Goal: Find contact information: Find contact information

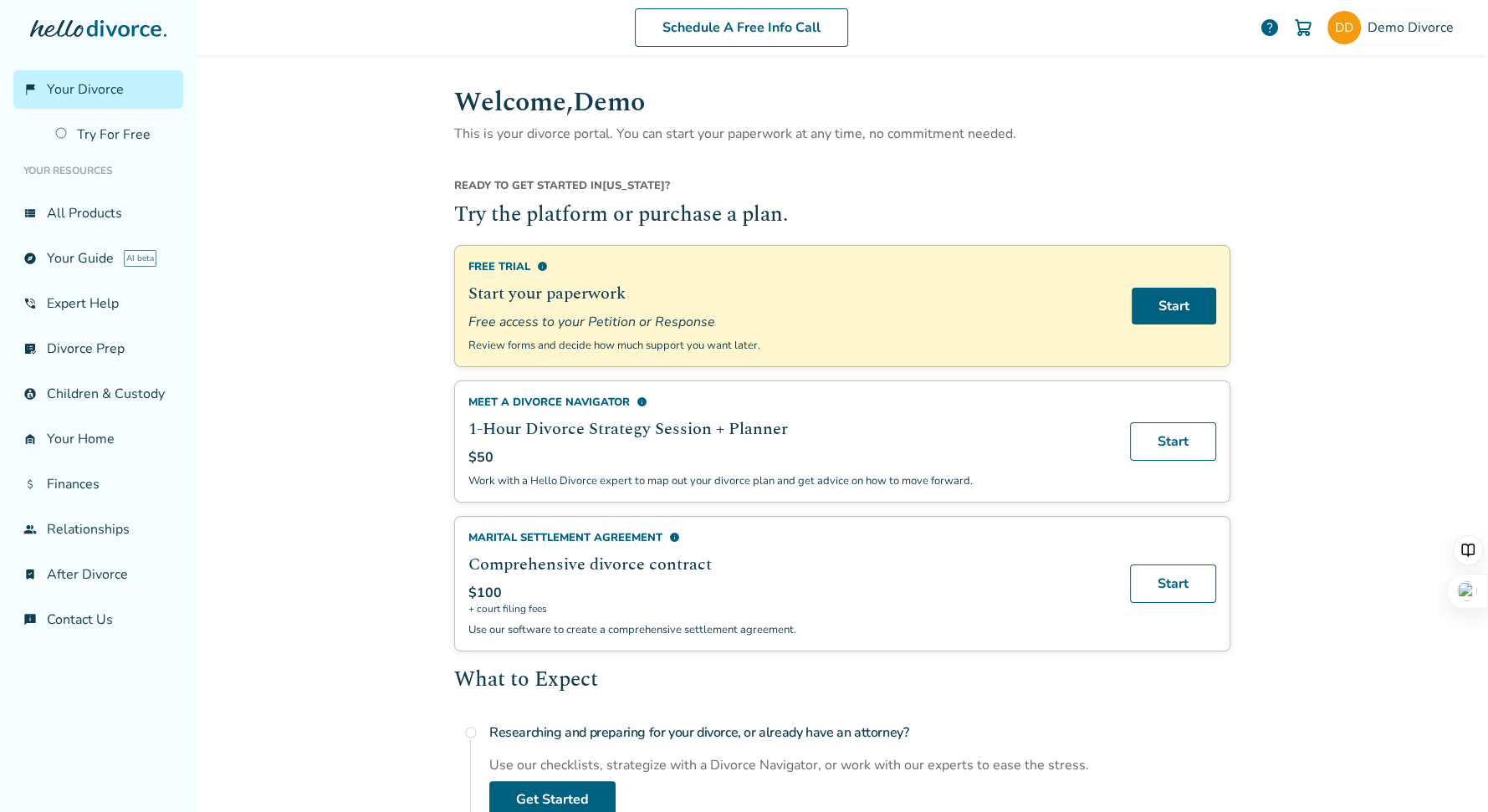
click at [535, 623] on p "Use our software to create a comprehensive settlement agreement." at bounding box center [789, 630] width 642 height 15
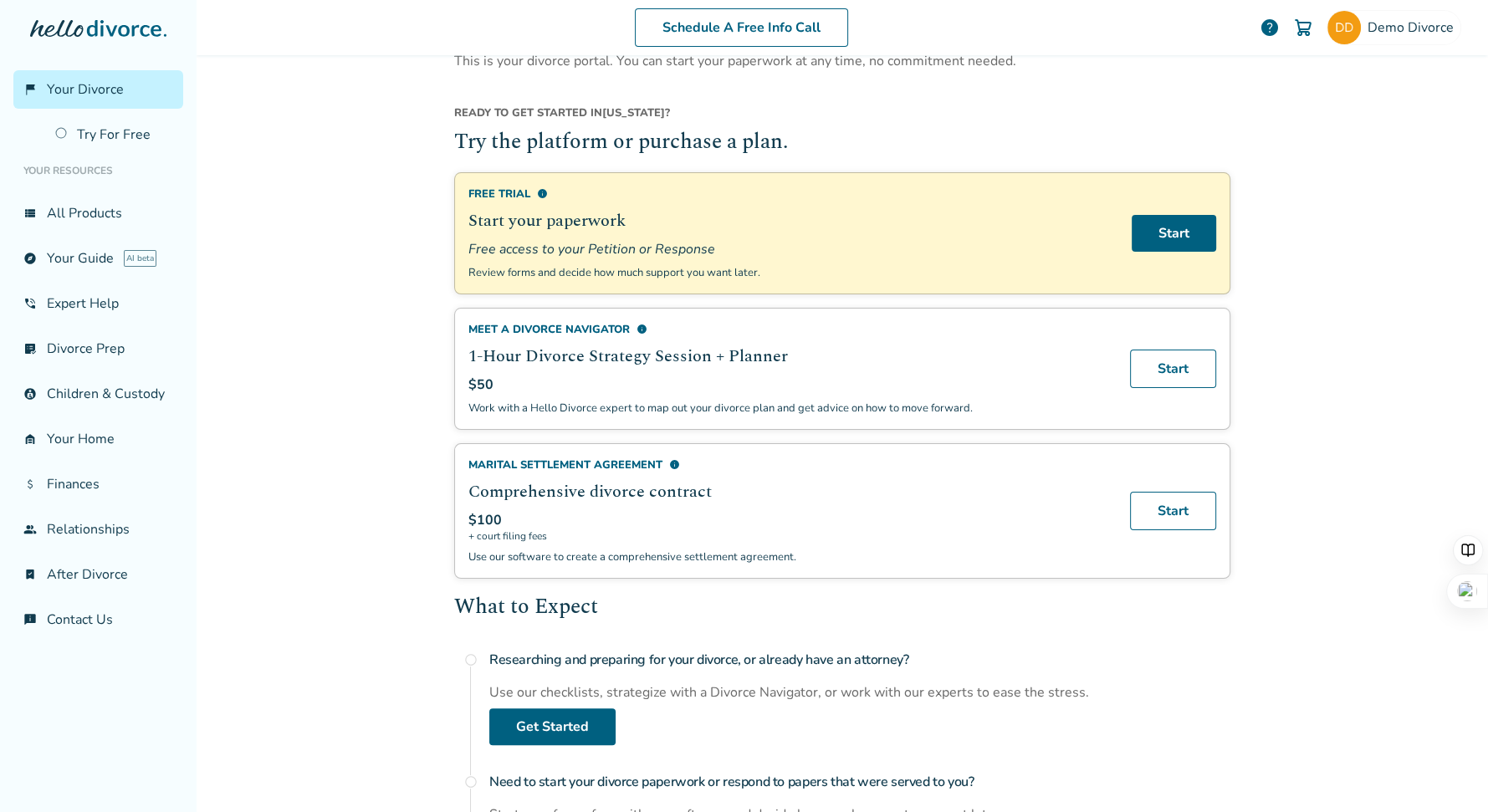
scroll to position [74, 0]
click at [1179, 503] on link "Start" at bounding box center [1173, 509] width 87 height 38
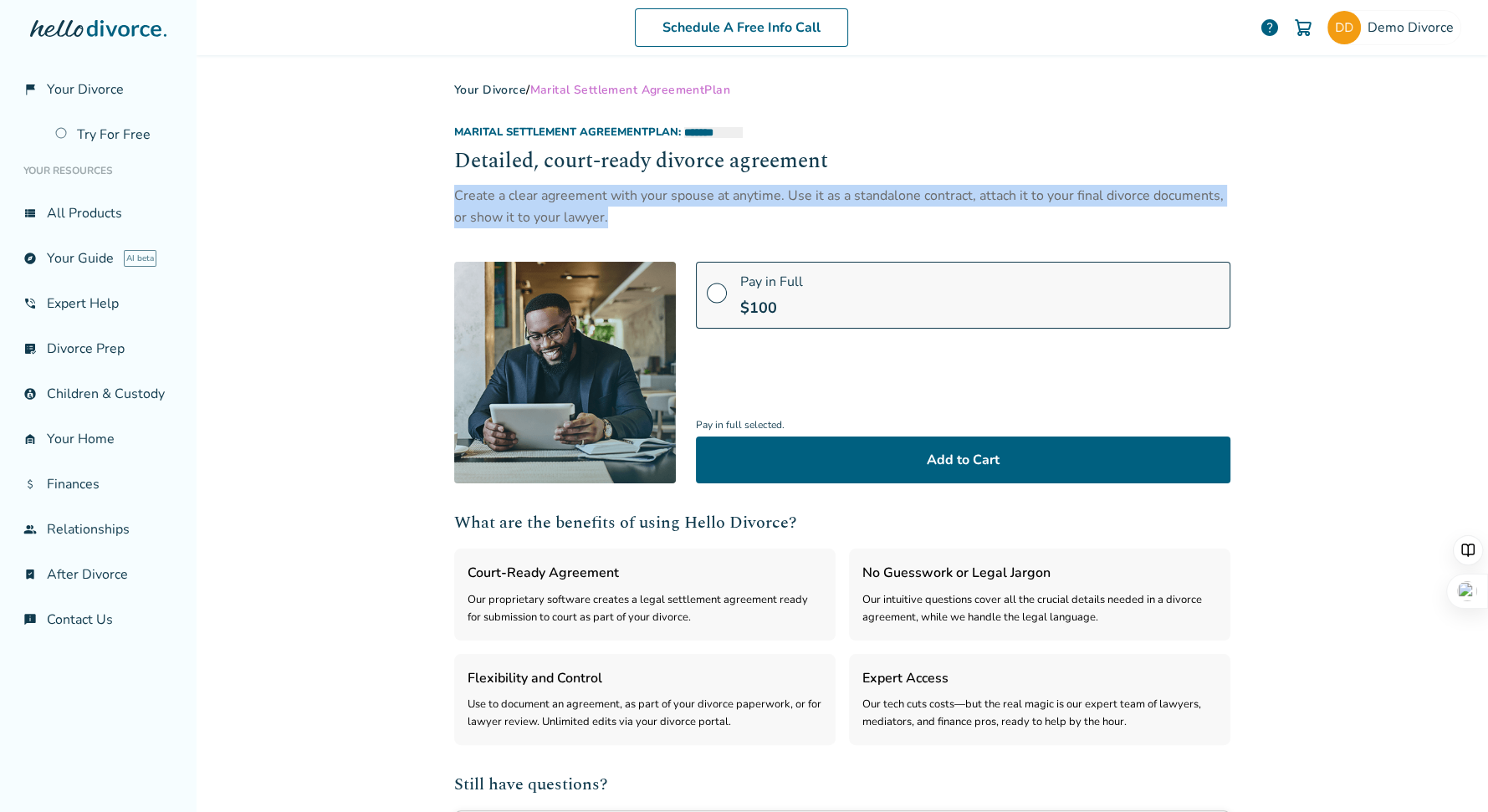
drag, startPoint x: 440, startPoint y: 189, endPoint x: 639, endPoint y: 219, distance: 201.2
click at [639, 219] on div "**********" at bounding box center [842, 406] width 1292 height 812
copy div "Create a clear agreement with your spouse at anytime. Use it as a standalone co…"
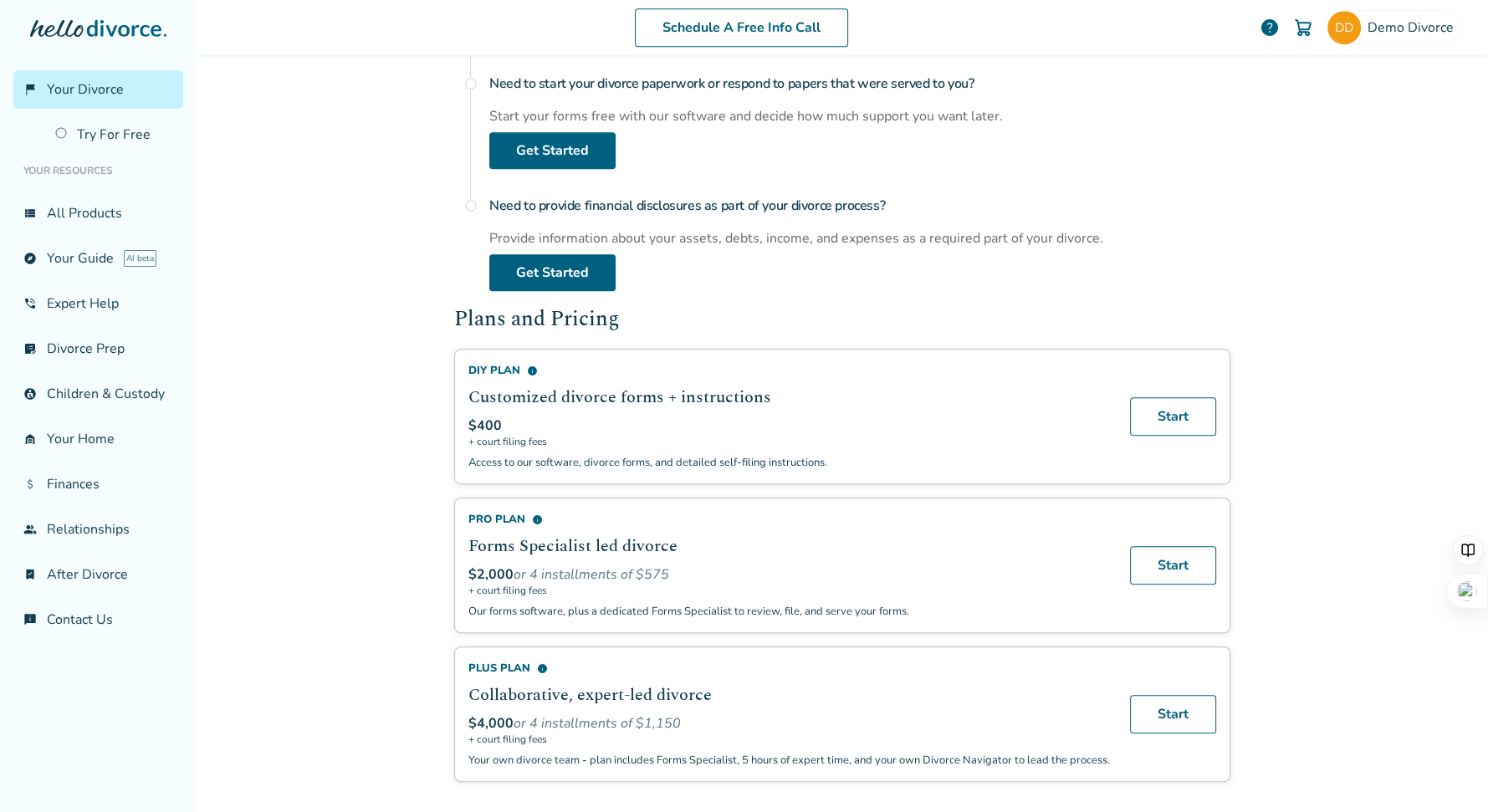
scroll to position [771, 0]
click at [115, 312] on link "phone_in_talk Expert Help" at bounding box center [98, 304] width 169 height 38
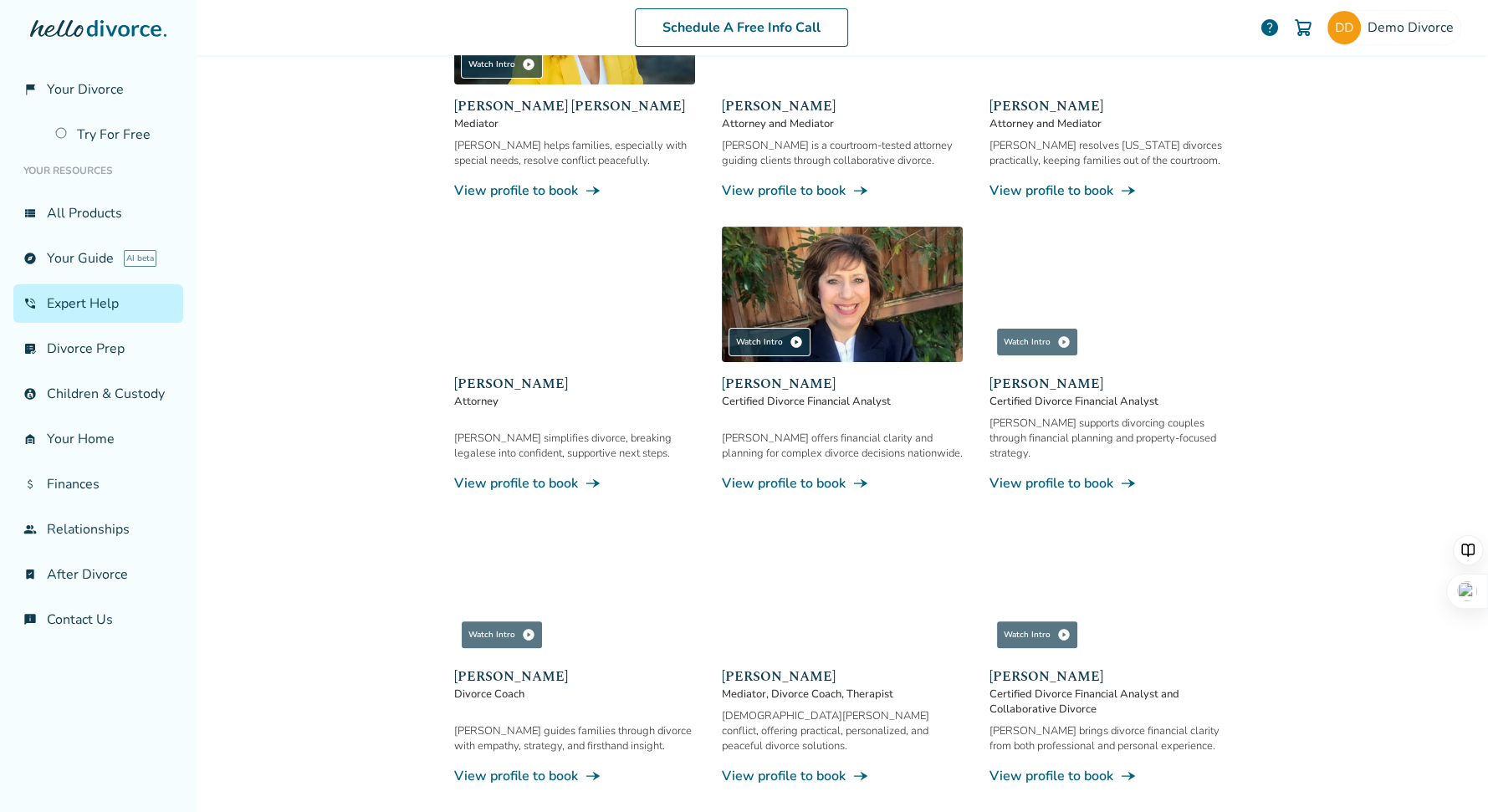
scroll to position [364, 0]
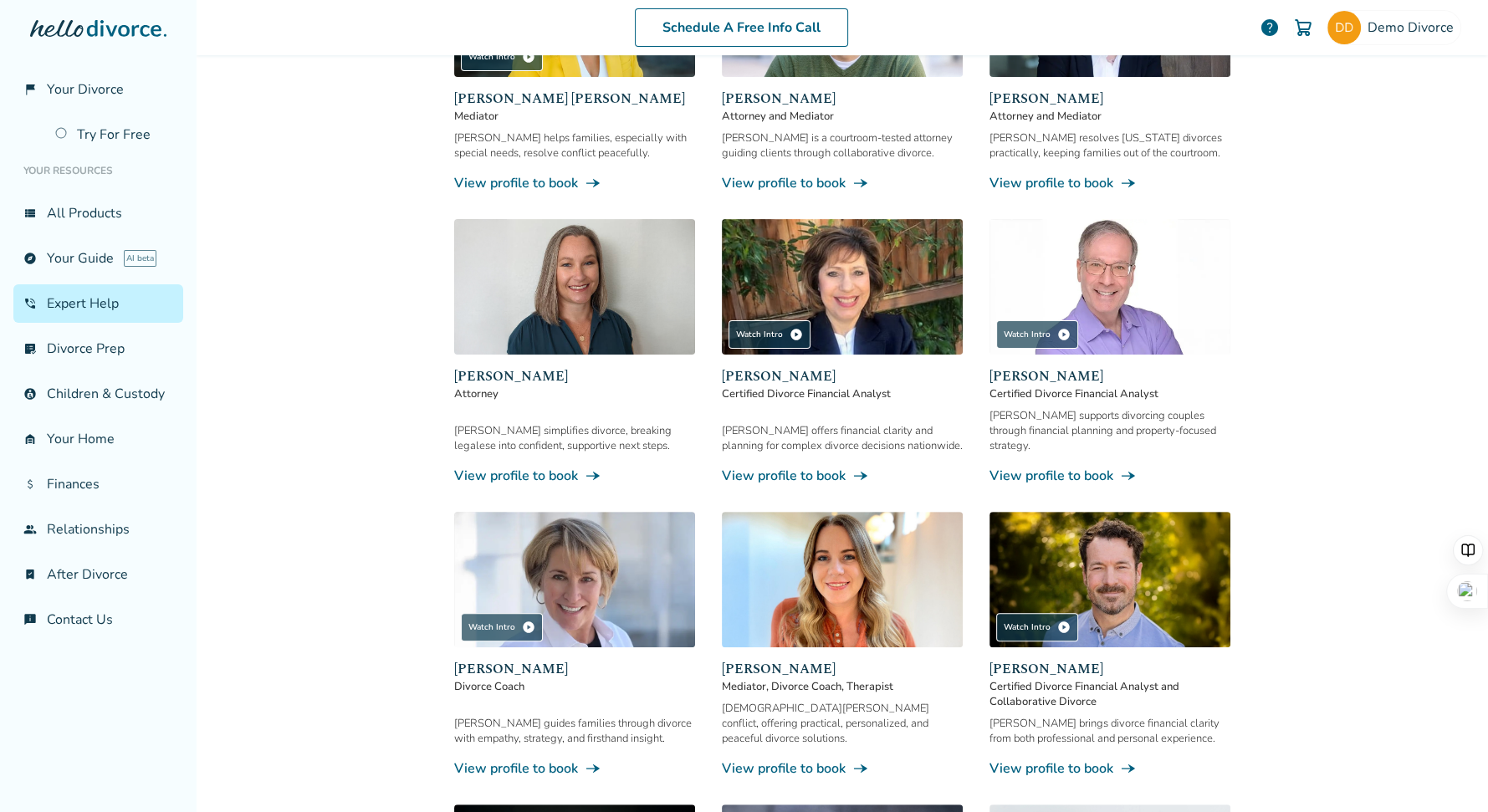
click at [1060, 467] on link "View profile to book line_end_arrow_notch" at bounding box center [1110, 476] width 241 height 19
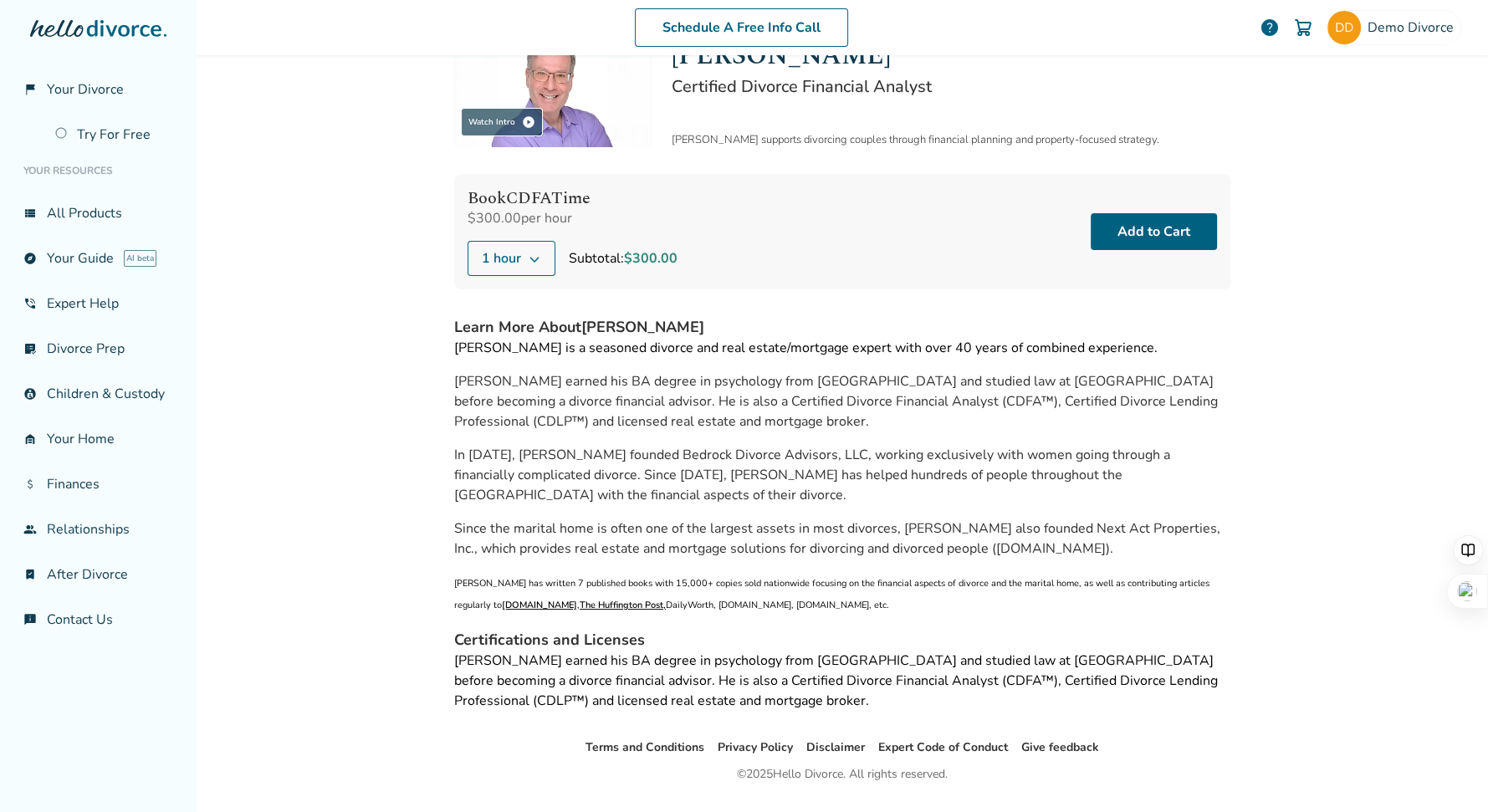
click at [539, 258] on icon at bounding box center [534, 258] width 13 height 13
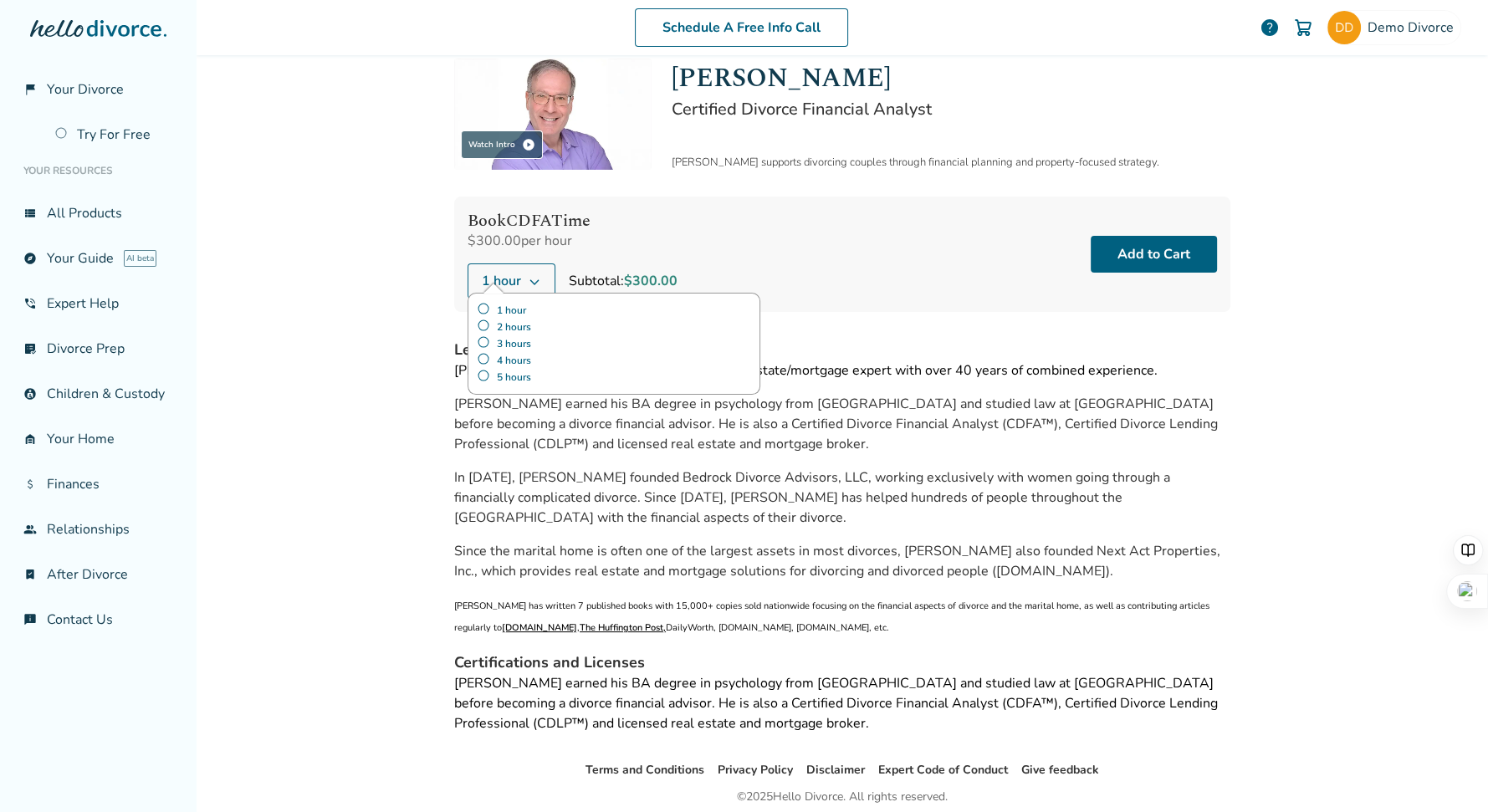
scroll to position [49, 0]
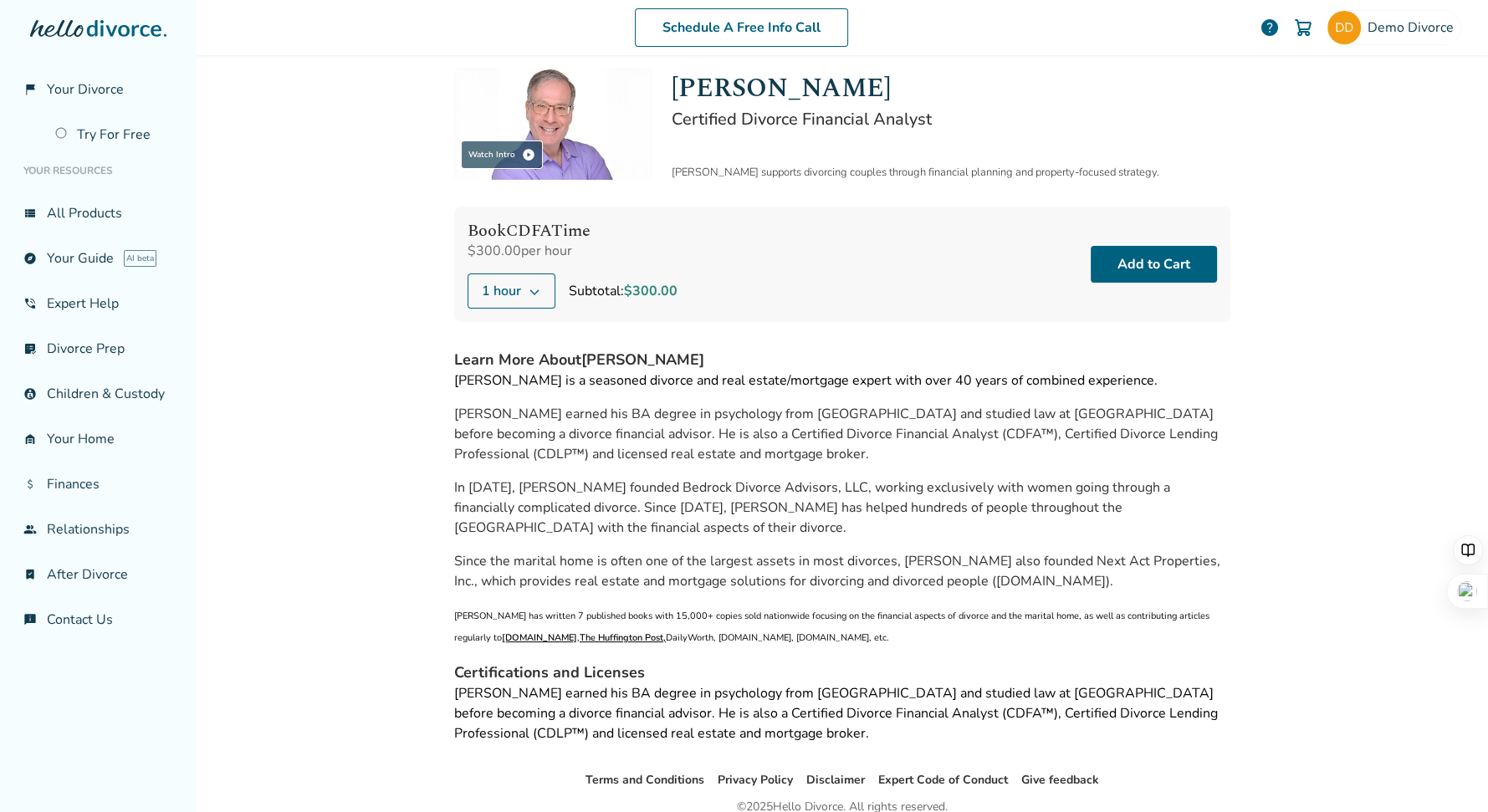
click at [852, 375] on span "Jeff Landers is a seasoned divorce and real estate/mortgage expert with over 40…" at bounding box center [806, 381] width 704 height 19
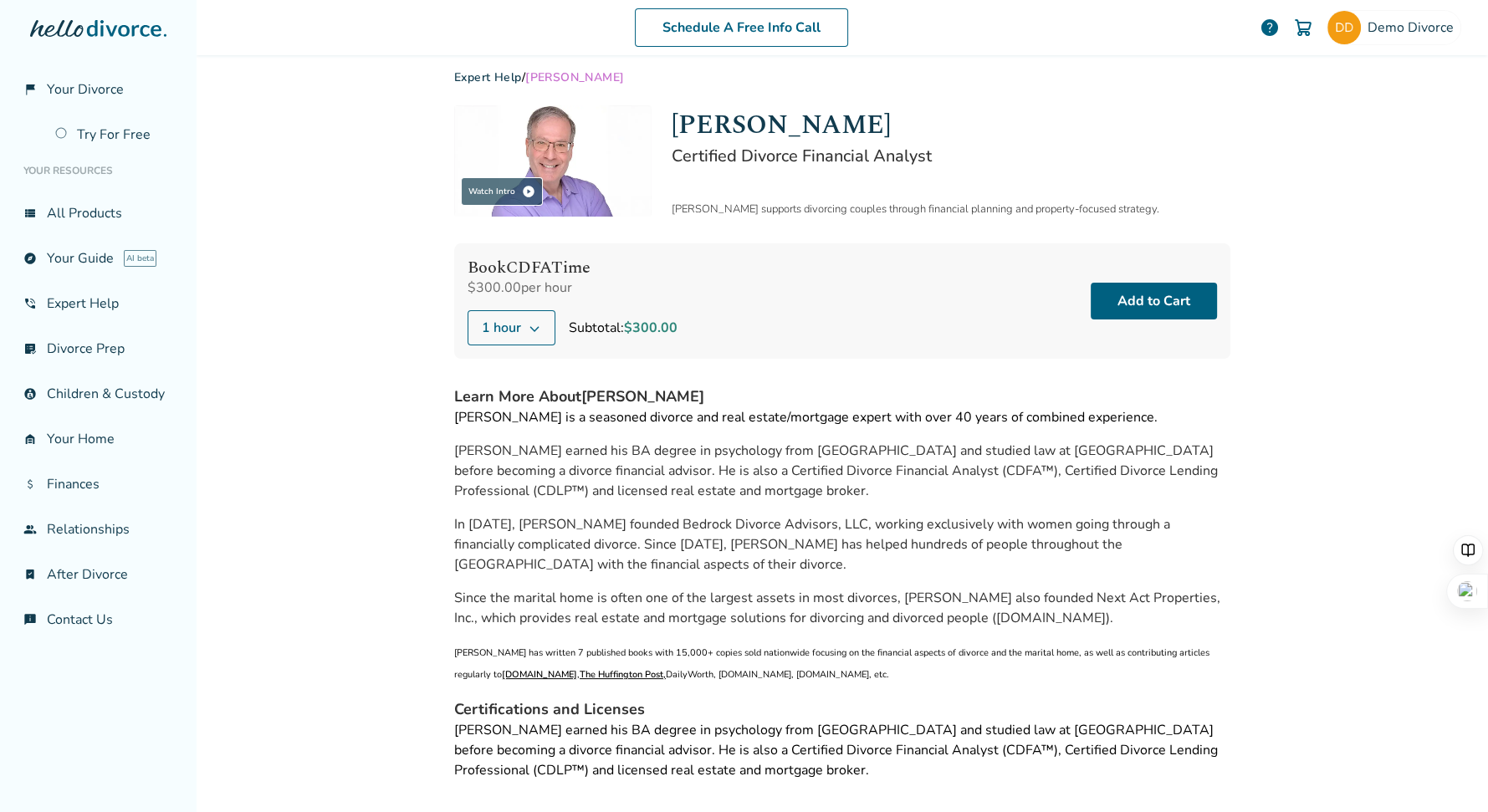
scroll to position [0, 0]
